Goal: Information Seeking & Learning: Learn about a topic

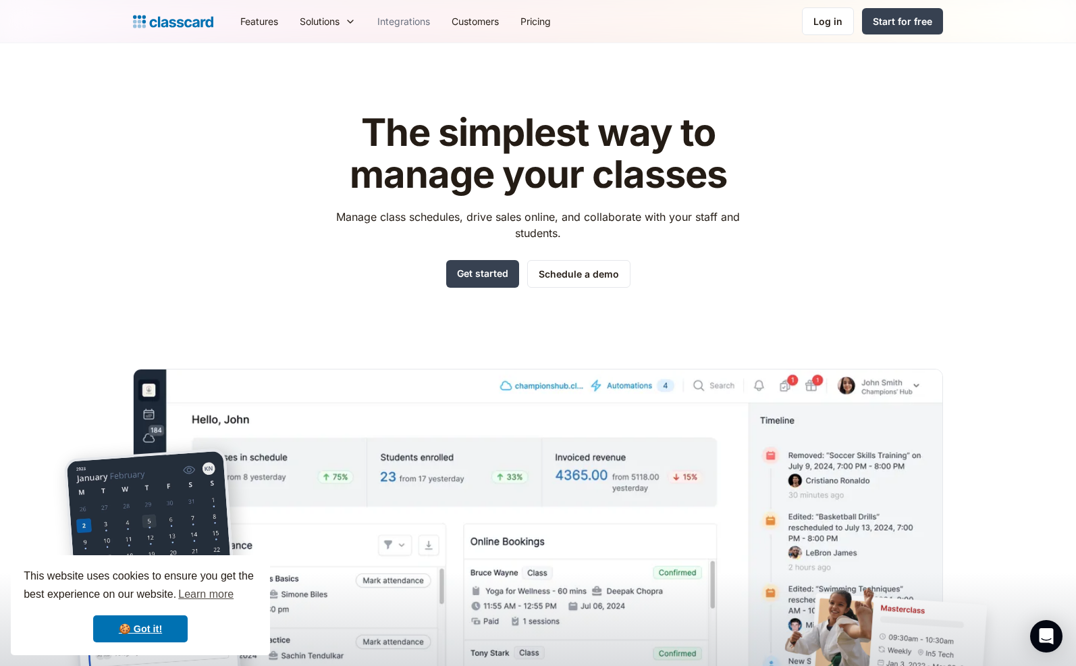
click at [412, 25] on link "Integrations" at bounding box center [404, 21] width 74 height 30
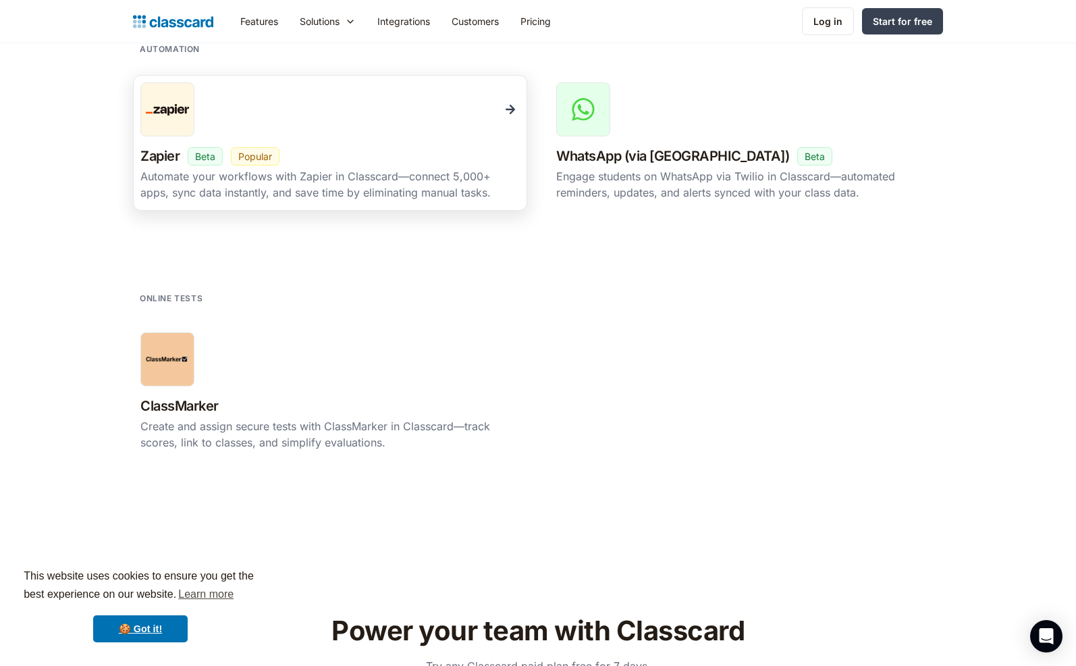
scroll to position [2327, 0]
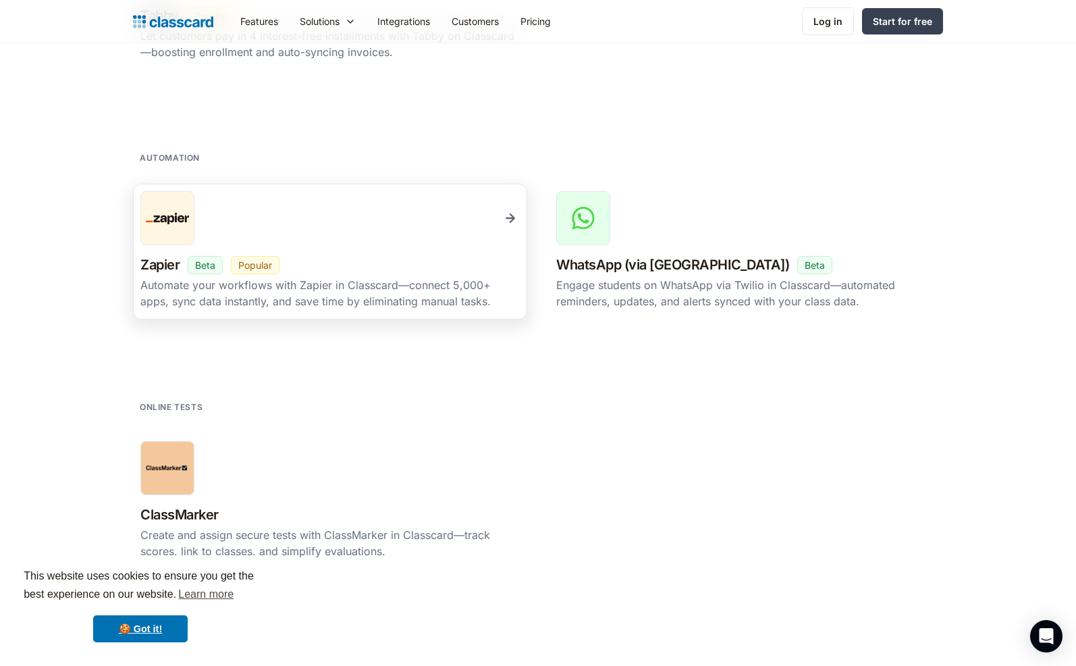
click at [173, 248] on link "Zapier New Beta Popular Automate your workflows with Zapier in Classcard—connec…" at bounding box center [330, 252] width 394 height 136
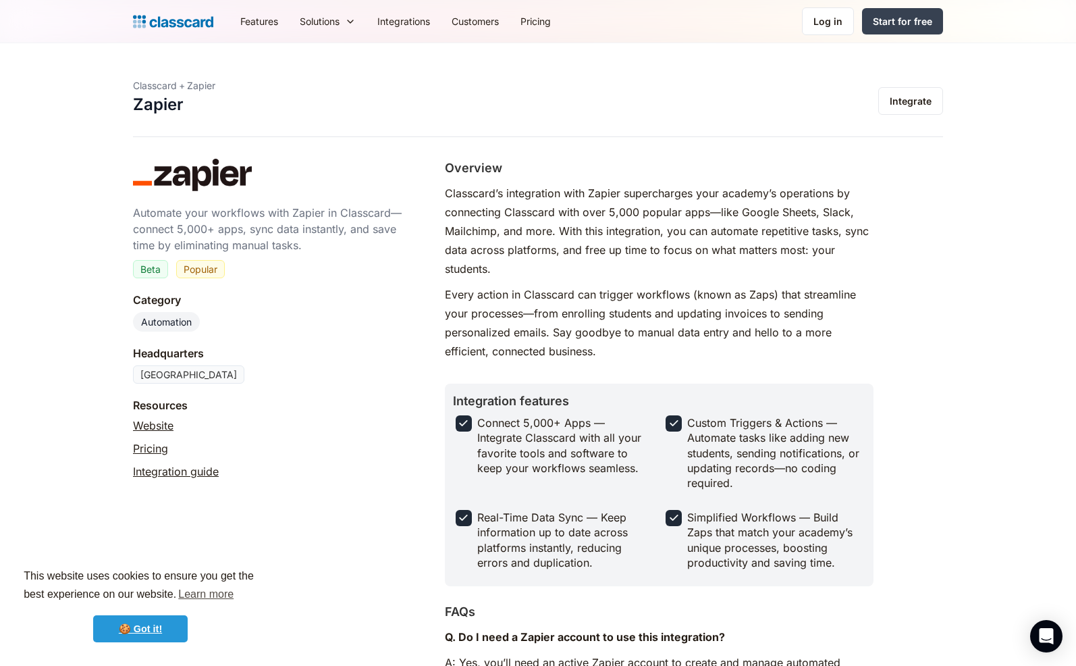
click at [157, 627] on link "🍪 Got it!" at bounding box center [140, 628] width 95 height 27
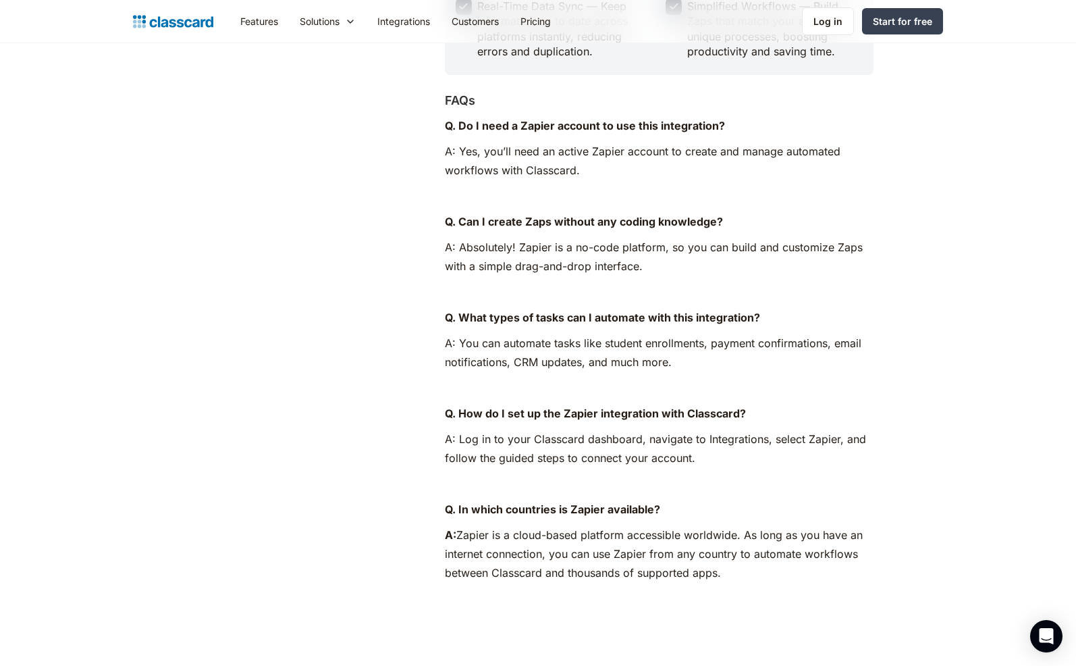
scroll to position [512, 0]
drag, startPoint x: 421, startPoint y: 97, endPoint x: 430, endPoint y: 74, distance: 25.5
click at [430, 74] on div "Automate your workflows with Zapier in Classcard—connect 5,000+ apps, sync data…" at bounding box center [538, 126] width 810 height 958
drag, startPoint x: 446, startPoint y: 95, endPoint x: 445, endPoint y: 104, distance: 8.8
click at [445, 104] on h2 "FAQs" at bounding box center [460, 99] width 30 height 18
